Goal: Check status: Check status

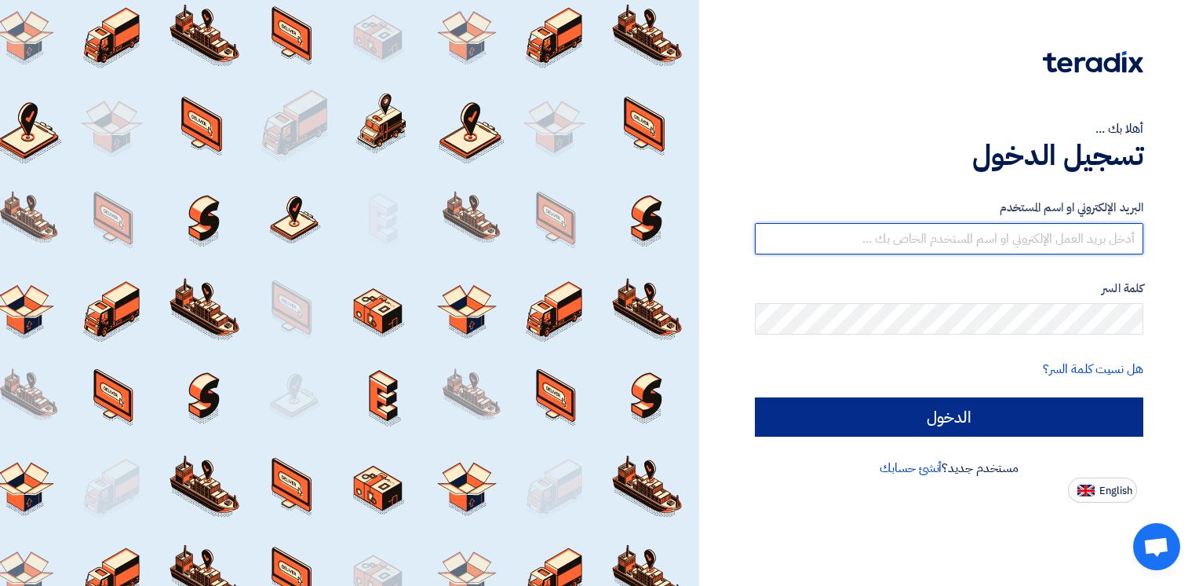
type input "sherif.mohsen@wadigroup.com.eg"
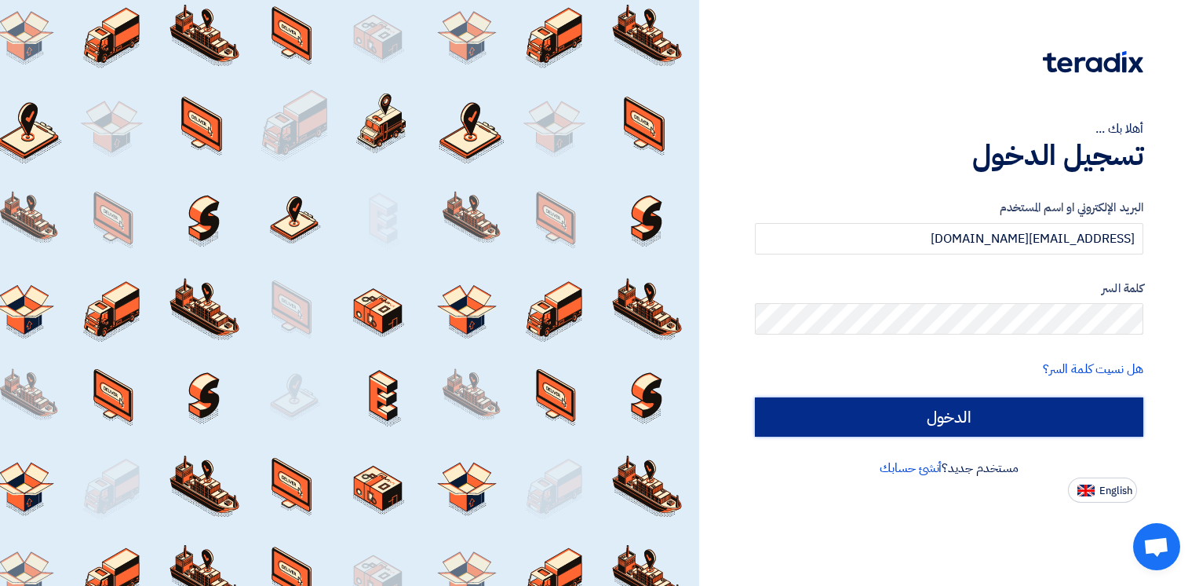
click at [926, 406] on input "الدخول" at bounding box center [949, 416] width 389 height 39
type input "Sign in"
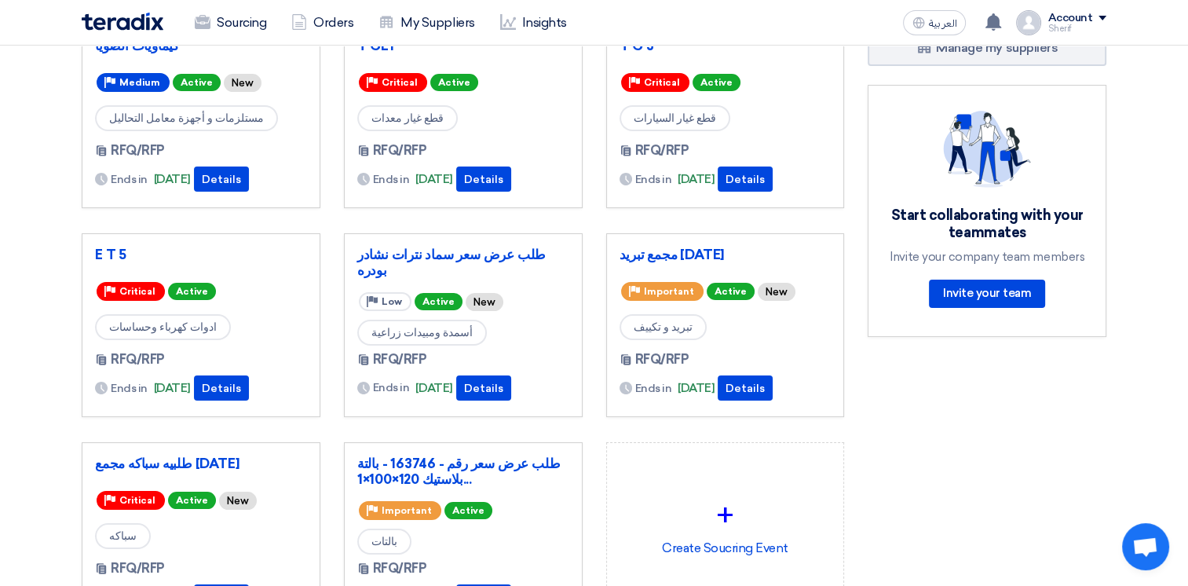
scroll to position [78, 0]
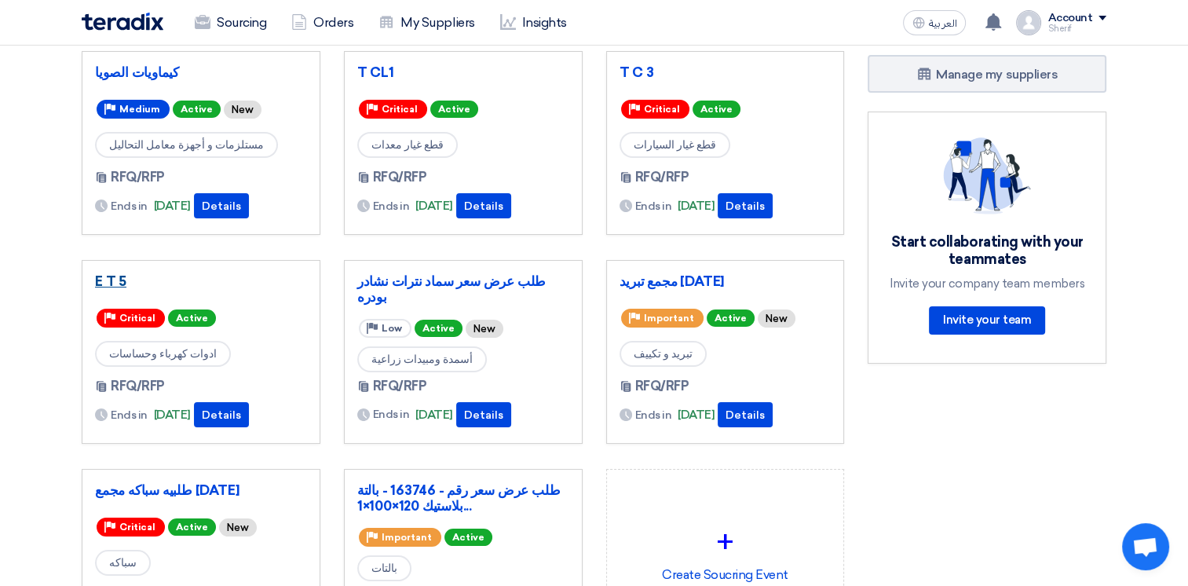
click at [106, 276] on link "E T 5" at bounding box center [201, 281] width 212 height 16
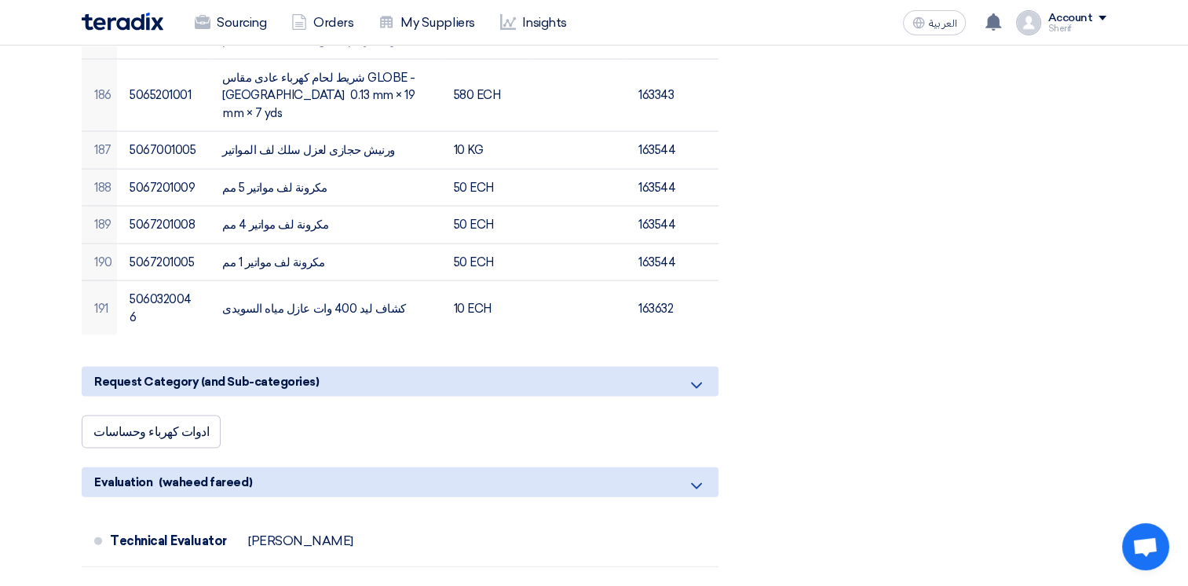
scroll to position [9498, 0]
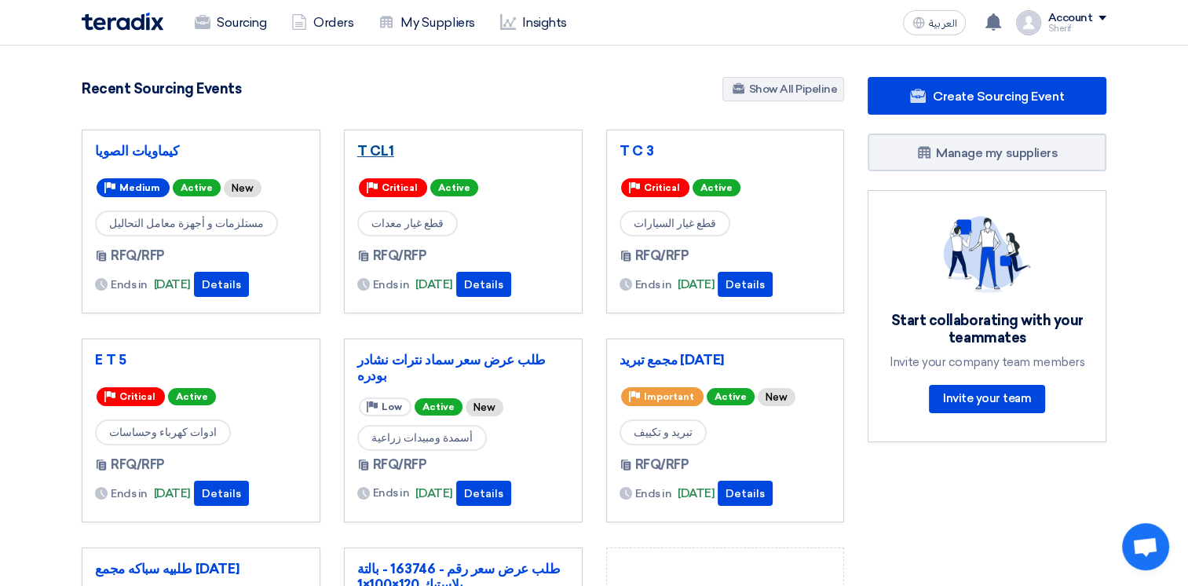
click at [371, 146] on link "T CL1" at bounding box center [463, 151] width 212 height 16
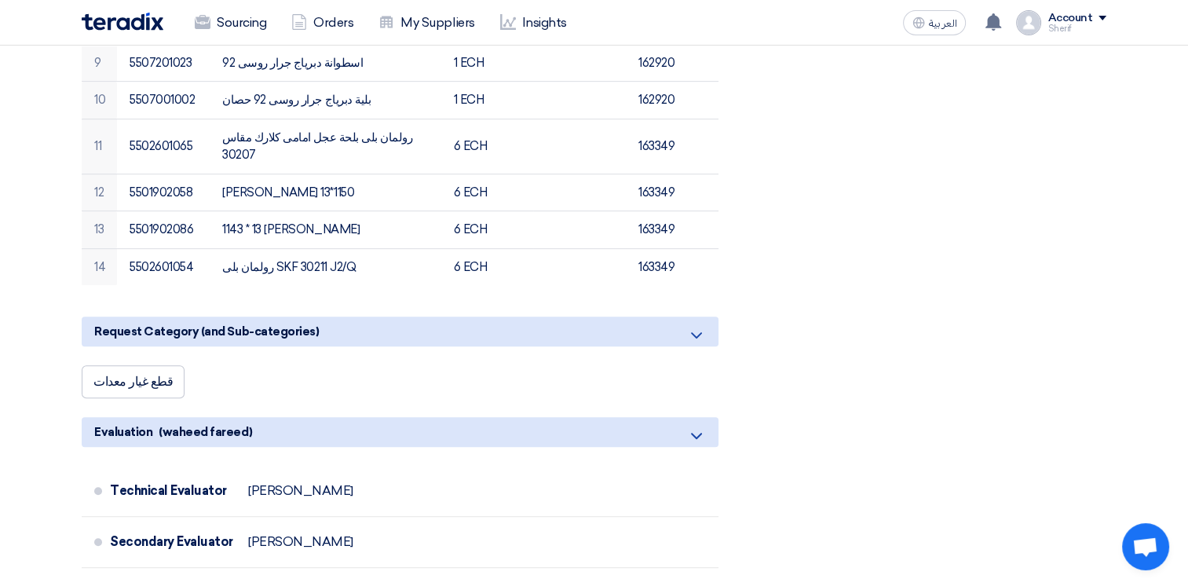
scroll to position [706, 0]
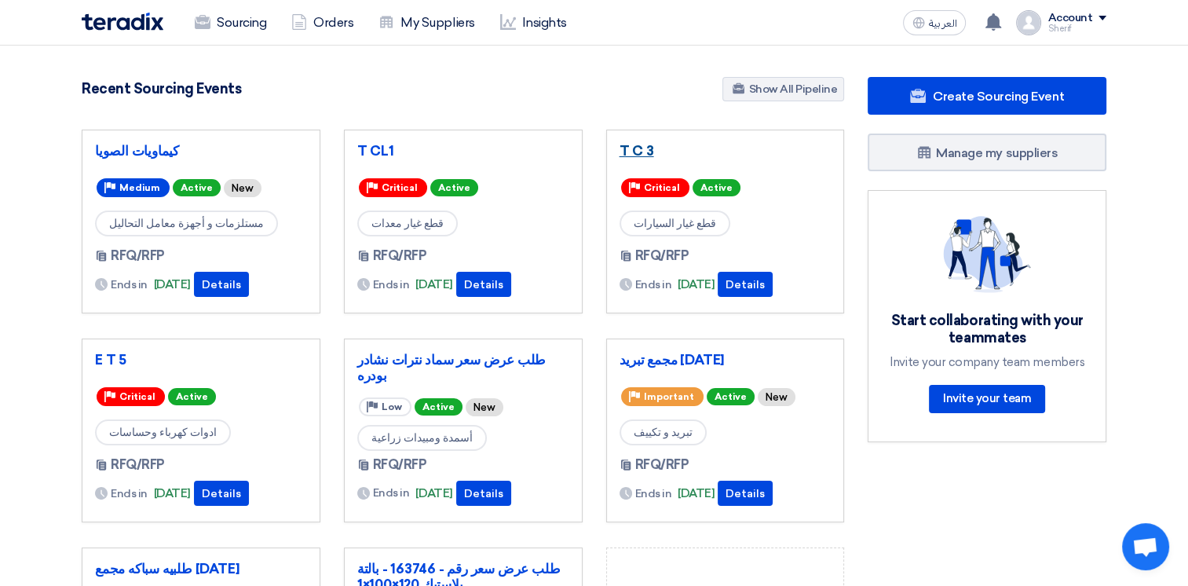
click at [637, 153] on link "T C 3" at bounding box center [725, 151] width 212 height 16
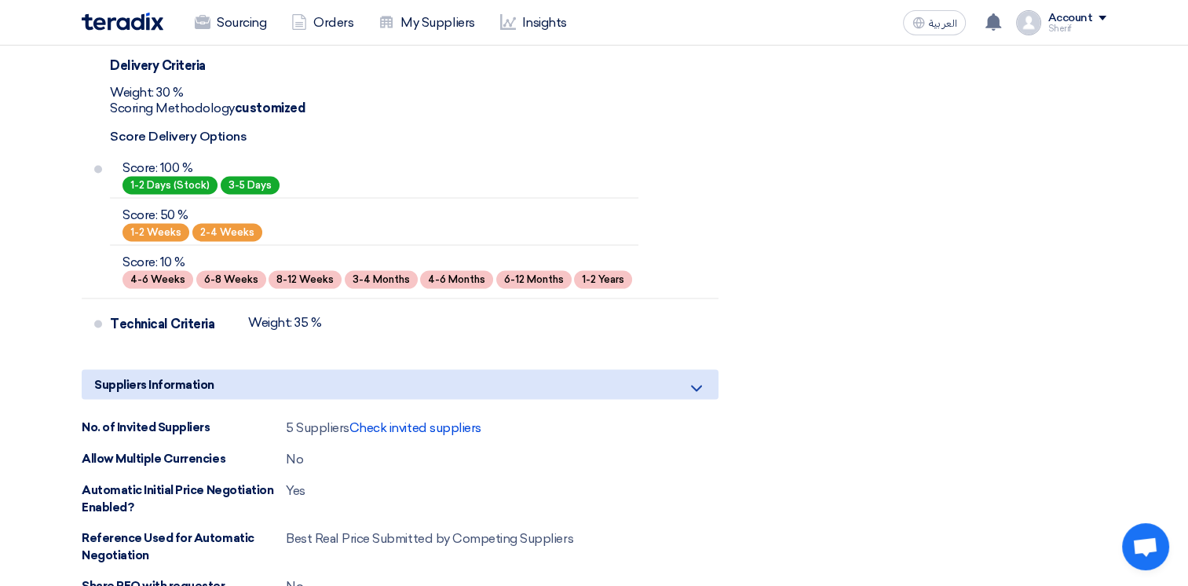
scroll to position [2669, 0]
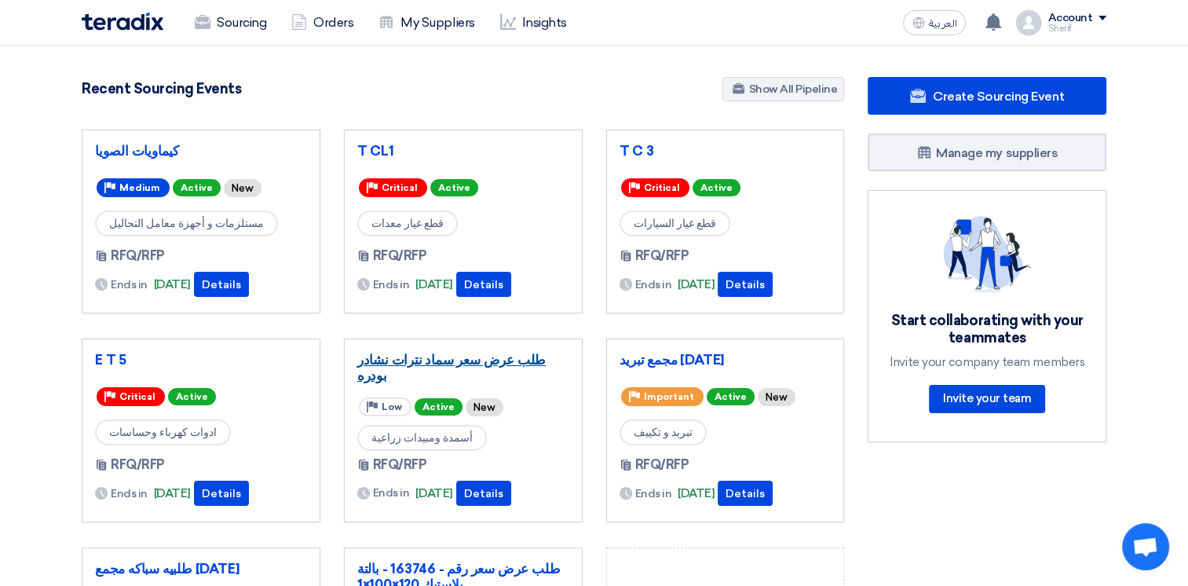
click at [494, 360] on link "طلب عرض سعر سماد نترات نشادر بودره" at bounding box center [463, 367] width 212 height 31
click at [677, 353] on link "مجمع تبريد [DATE]" at bounding box center [725, 360] width 212 height 16
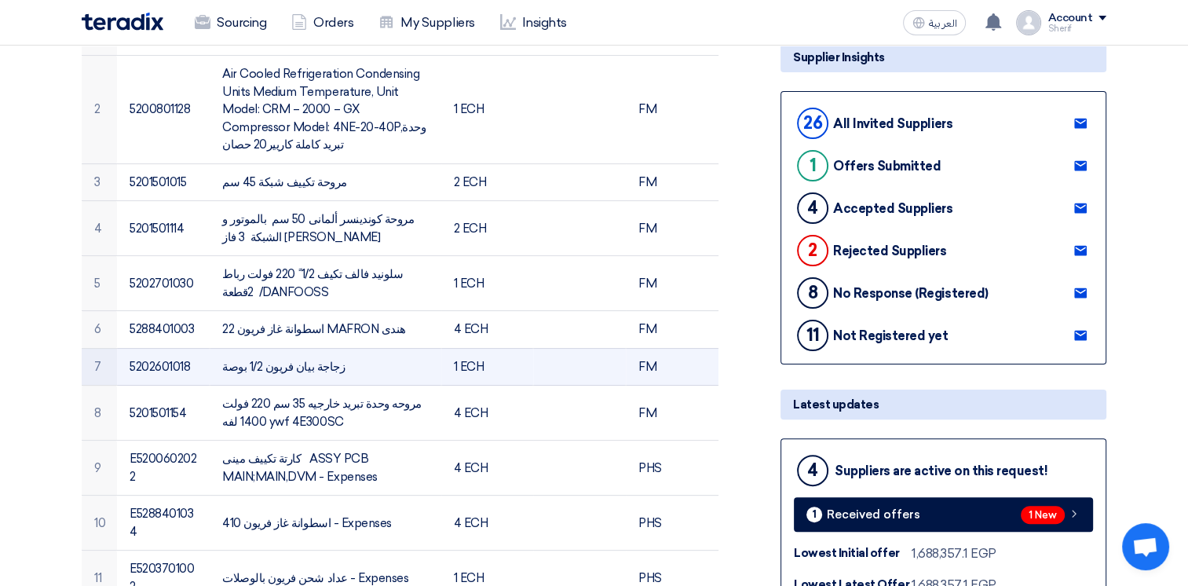
scroll to position [392, 0]
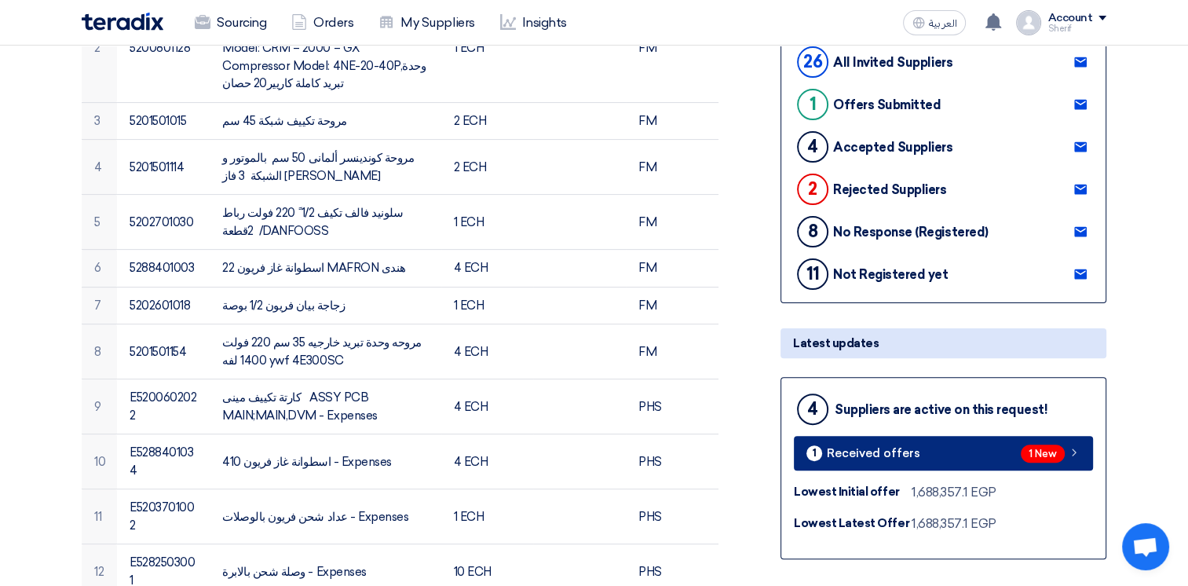
click at [1083, 451] on link "1 Received offers 1 New" at bounding box center [943, 453] width 299 height 35
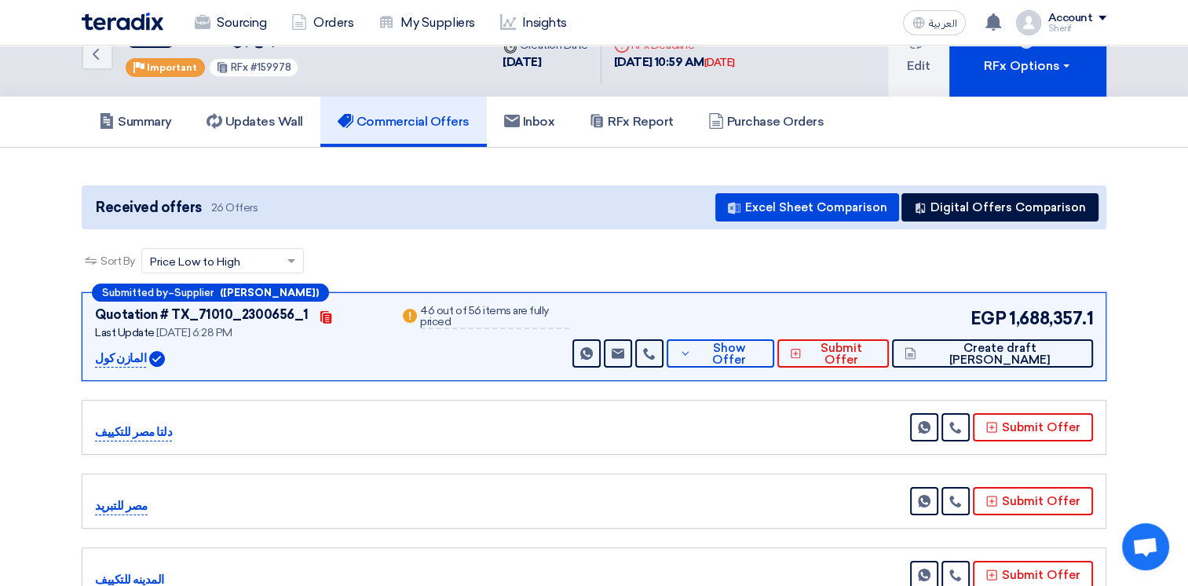
scroll to position [6, 0]
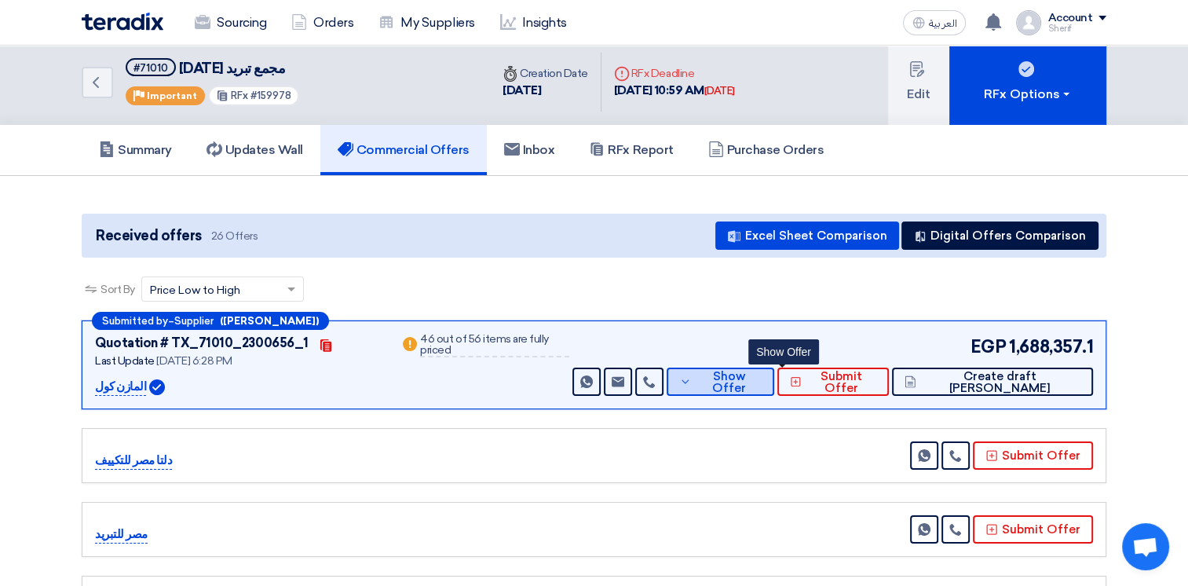
click at [762, 385] on span "Show Offer" at bounding box center [729, 383] width 67 height 24
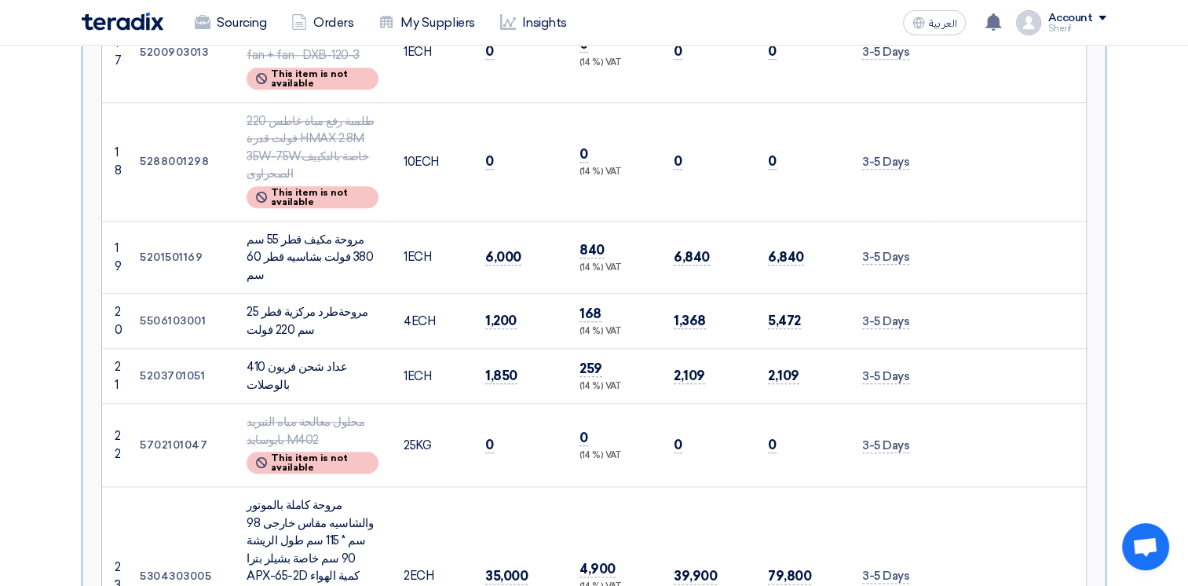
scroll to position [1655, 0]
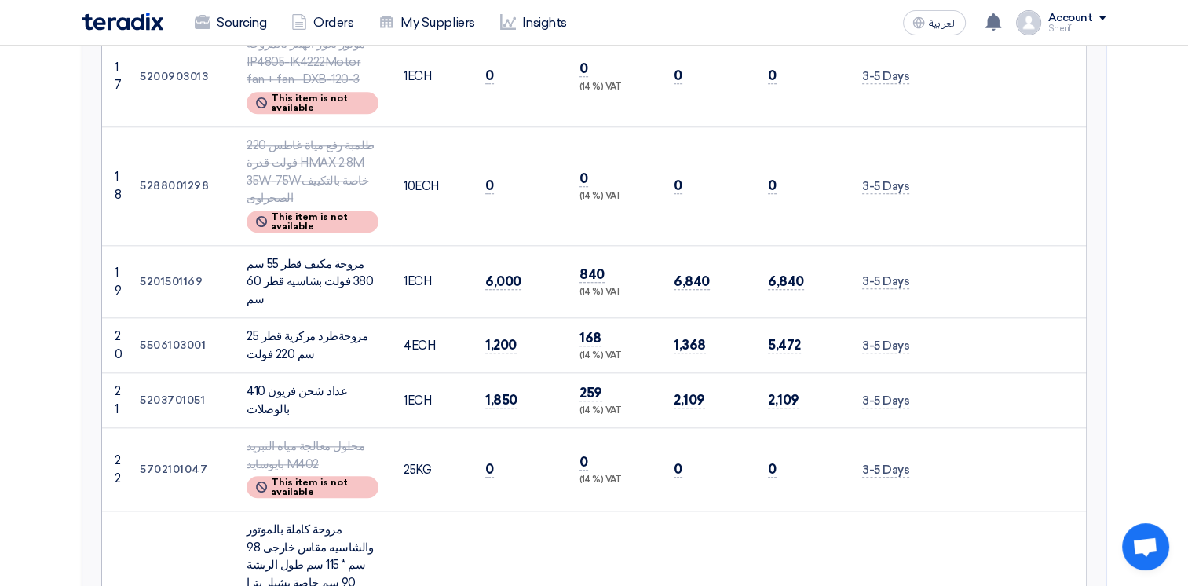
scroll to position [392, 0]
